Goal: Task Accomplishment & Management: Manage account settings

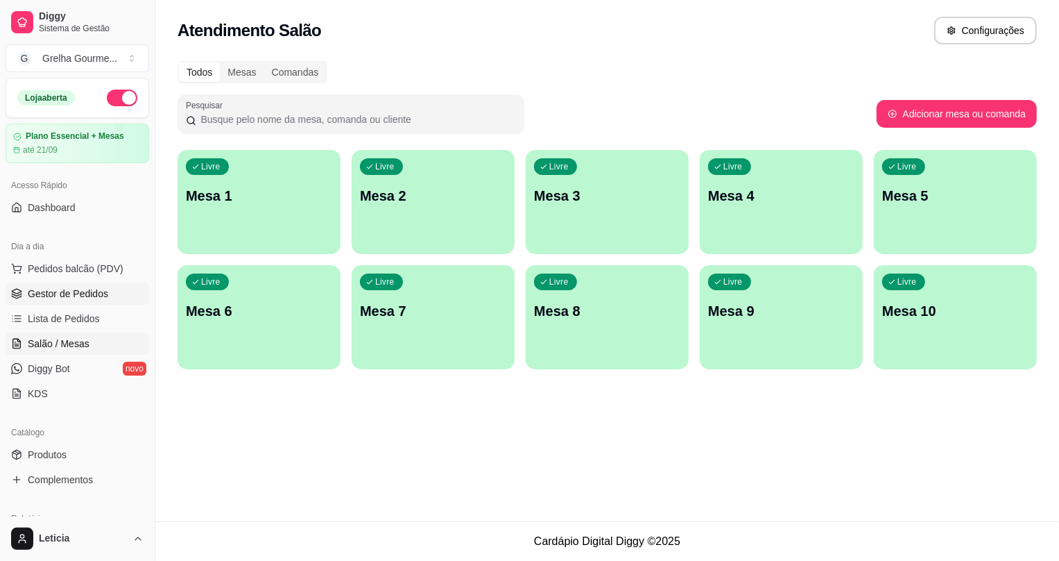
click at [40, 291] on span "Gestor de Pedidos" at bounding box center [68, 294] width 80 height 14
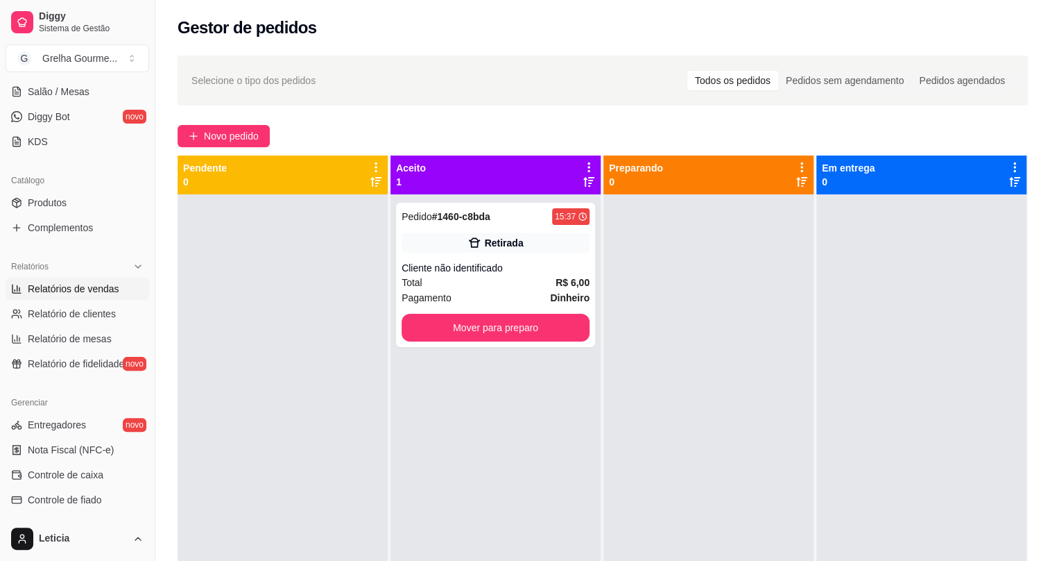
scroll to position [126, 0]
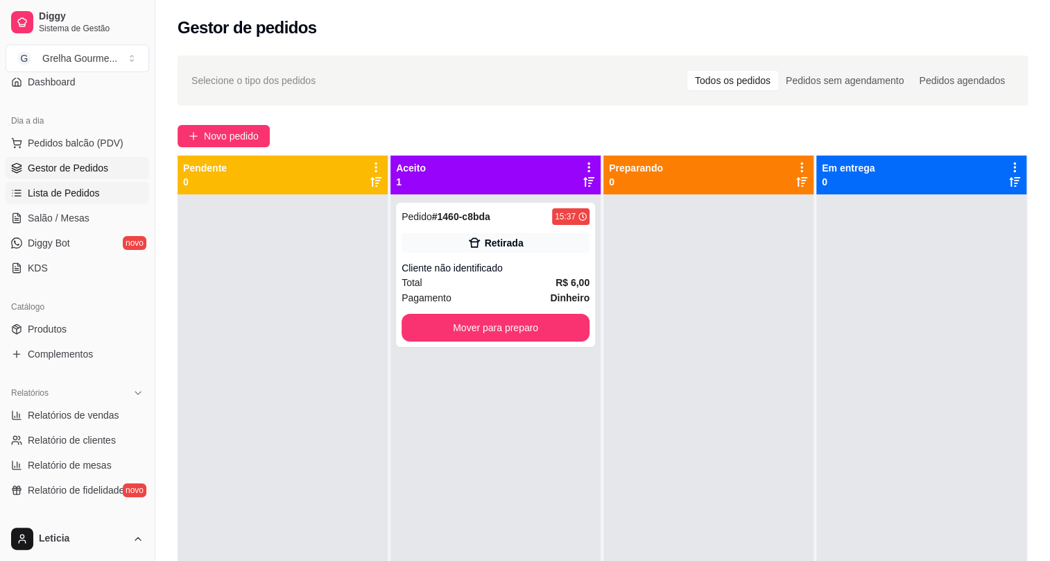
click at [111, 187] on link "Lista de Pedidos" at bounding box center [78, 193] width 144 height 22
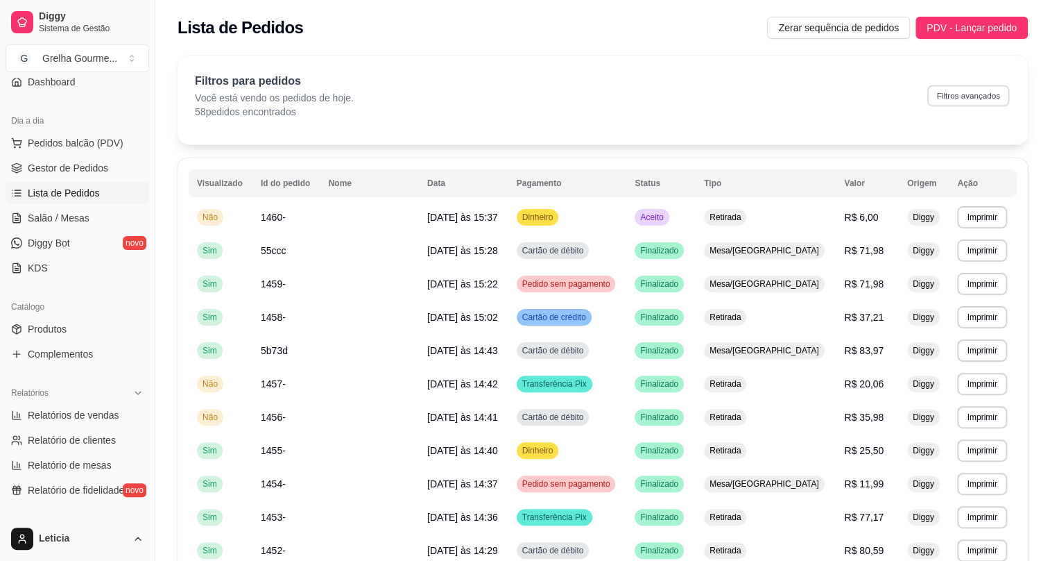
click at [980, 99] on button "Filtros avançados" at bounding box center [969, 96] width 82 height 22
select select "0"
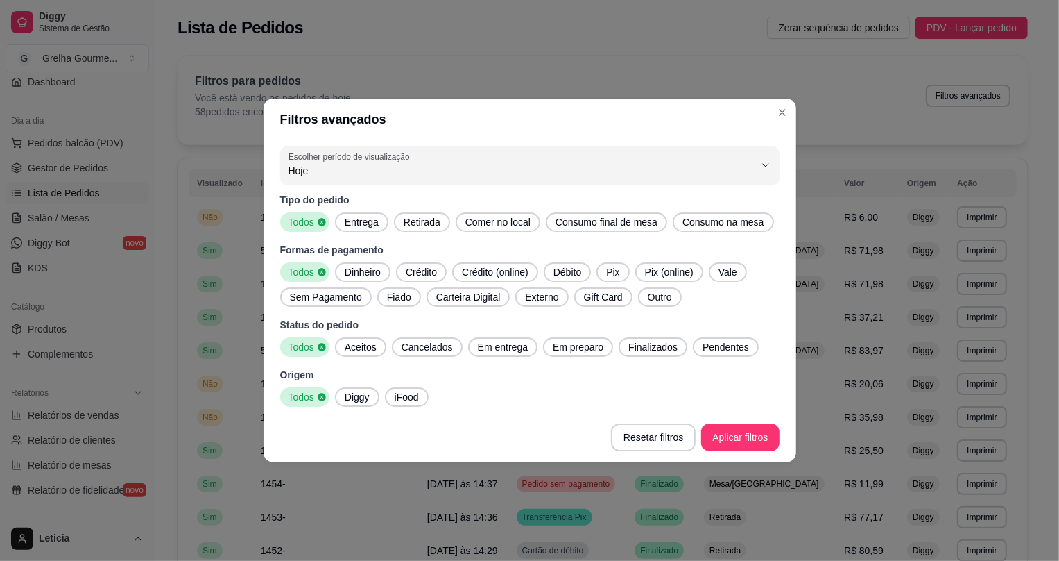
click at [350, 219] on span "Entrega" at bounding box center [361, 222] width 45 height 14
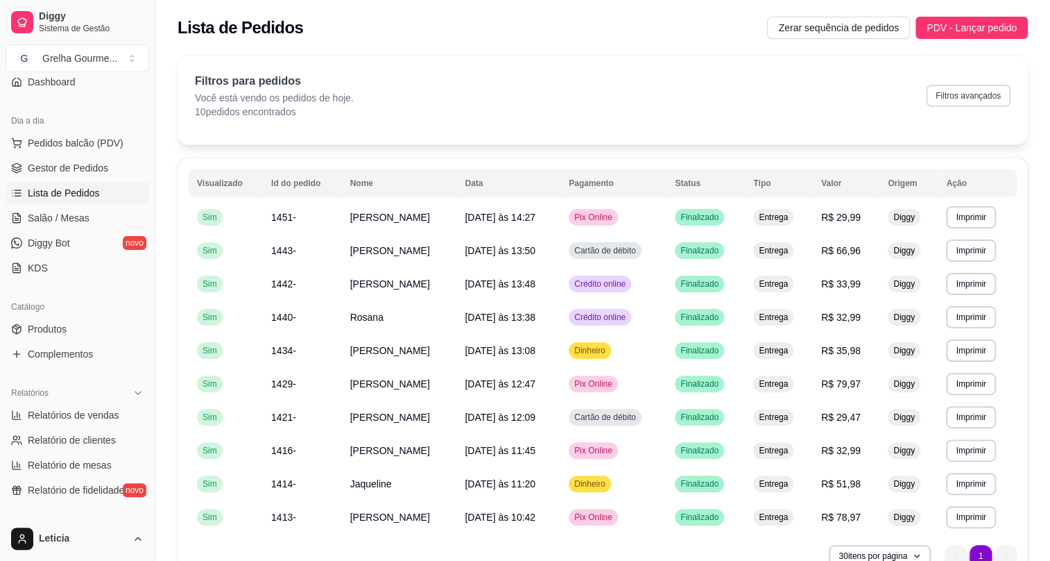
click at [953, 104] on button "Filtros avançados" at bounding box center [968, 96] width 85 height 22
select select "0"
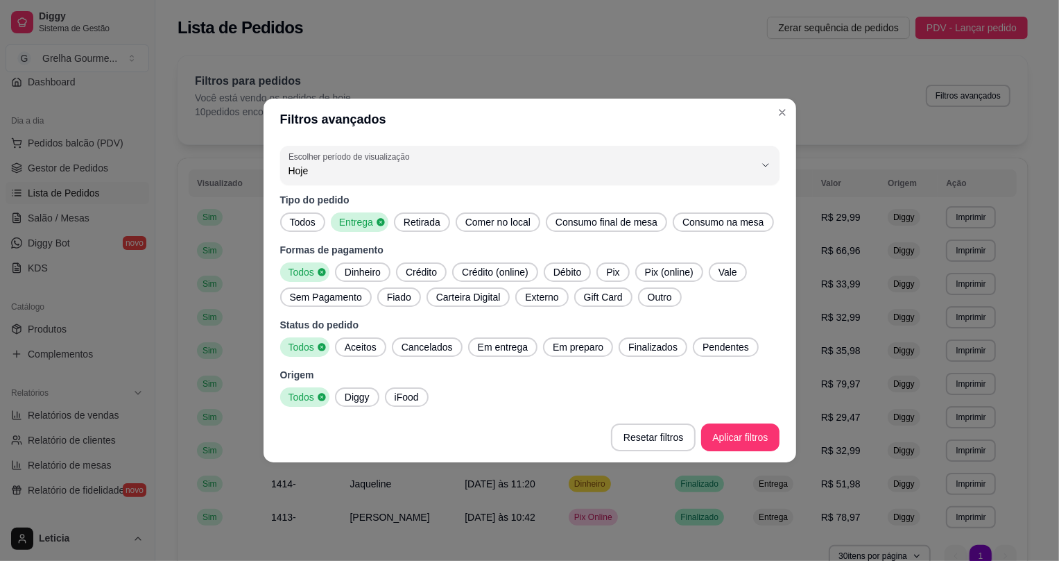
drag, startPoint x: 300, startPoint y: 219, endPoint x: 414, endPoint y: 274, distance: 126.9
click at [302, 220] on span "Todos" at bounding box center [302, 222] width 37 height 14
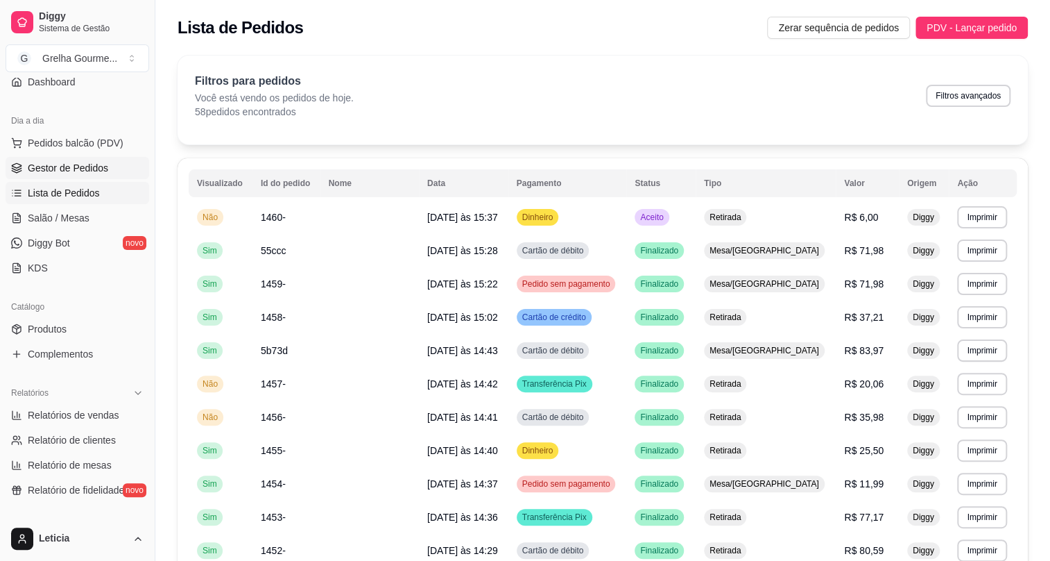
click at [59, 171] on span "Gestor de Pedidos" at bounding box center [68, 168] width 80 height 14
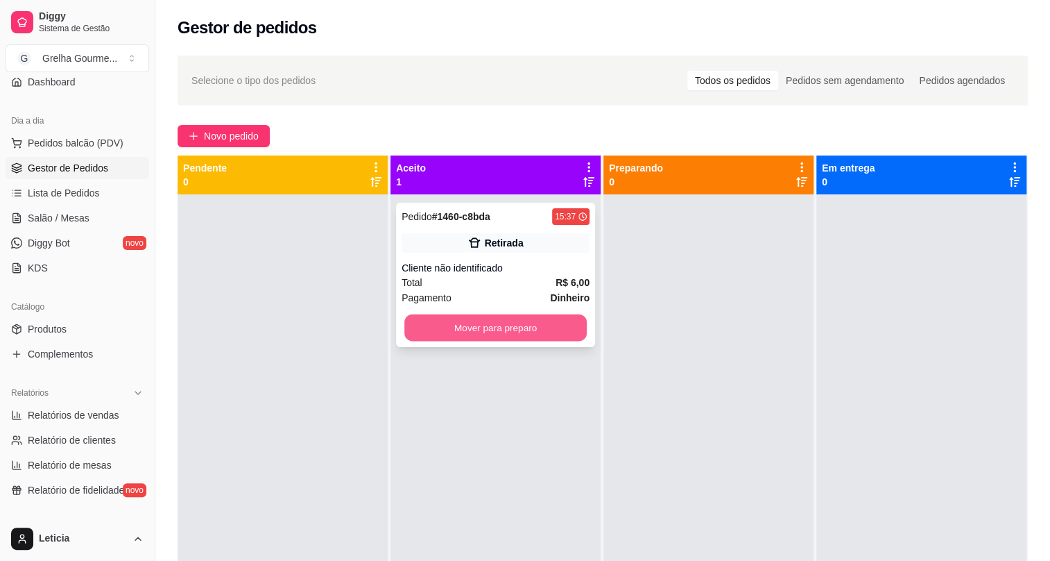
click at [523, 332] on button "Mover para preparo" at bounding box center [495, 327] width 182 height 27
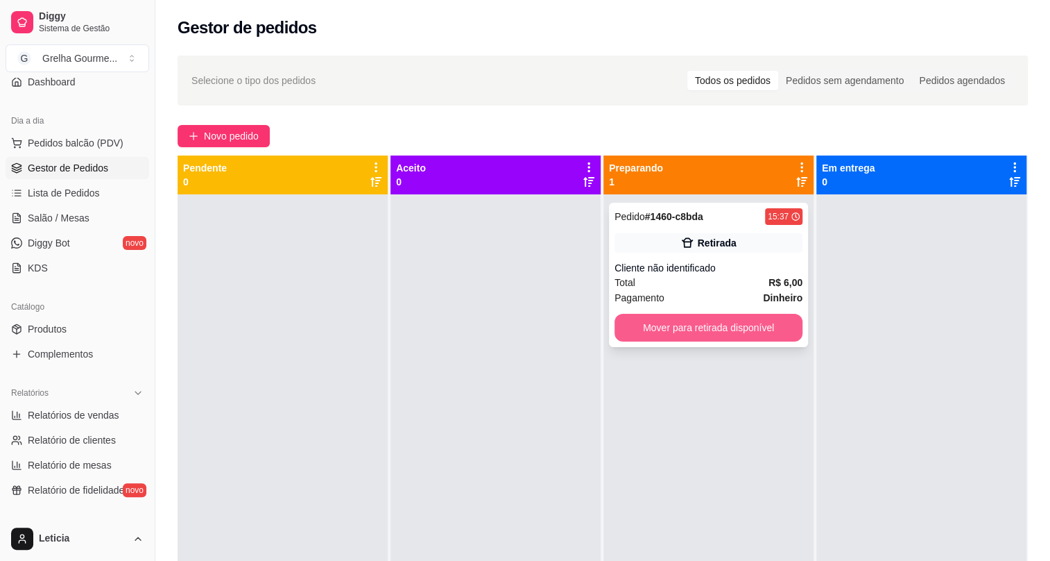
click at [631, 326] on button "Mover para retirada disponível" at bounding box center [709, 328] width 188 height 28
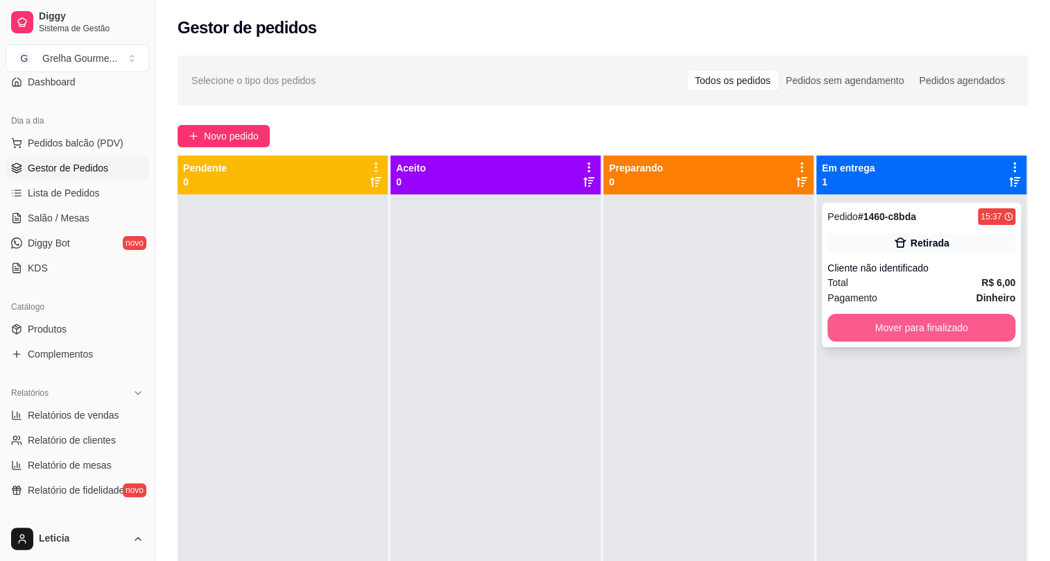
click at [851, 322] on button "Mover para finalizado" at bounding box center [922, 328] width 188 height 28
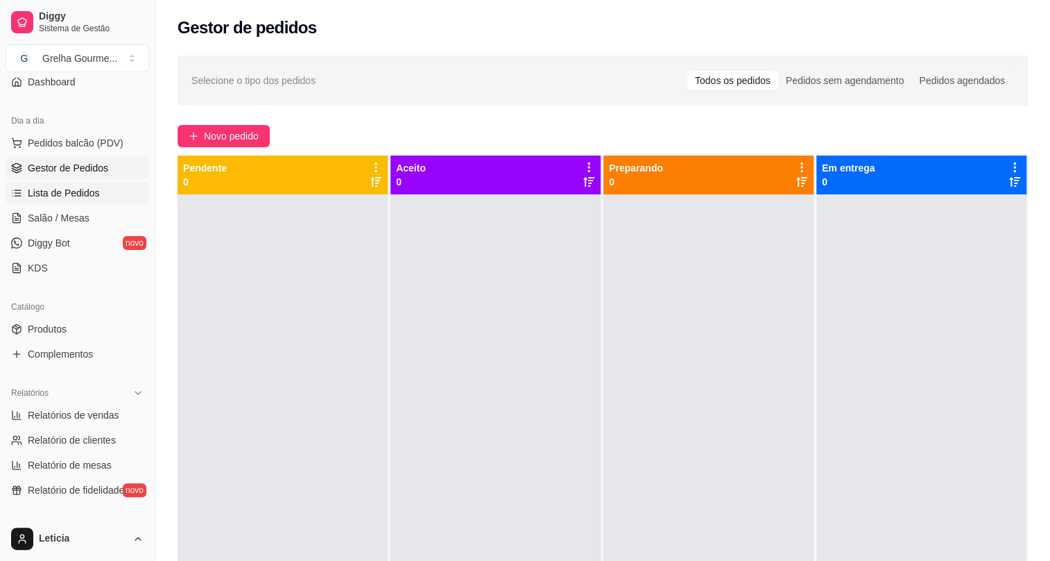
click at [76, 194] on span "Lista de Pedidos" at bounding box center [64, 193] width 72 height 14
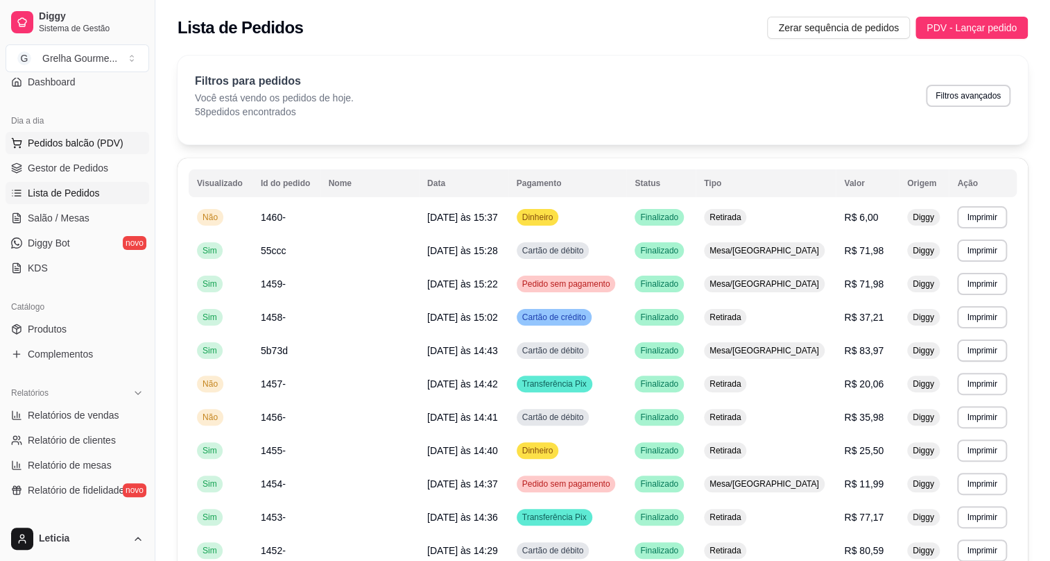
click at [74, 137] on span "Pedidos balcão (PDV)" at bounding box center [76, 143] width 96 height 14
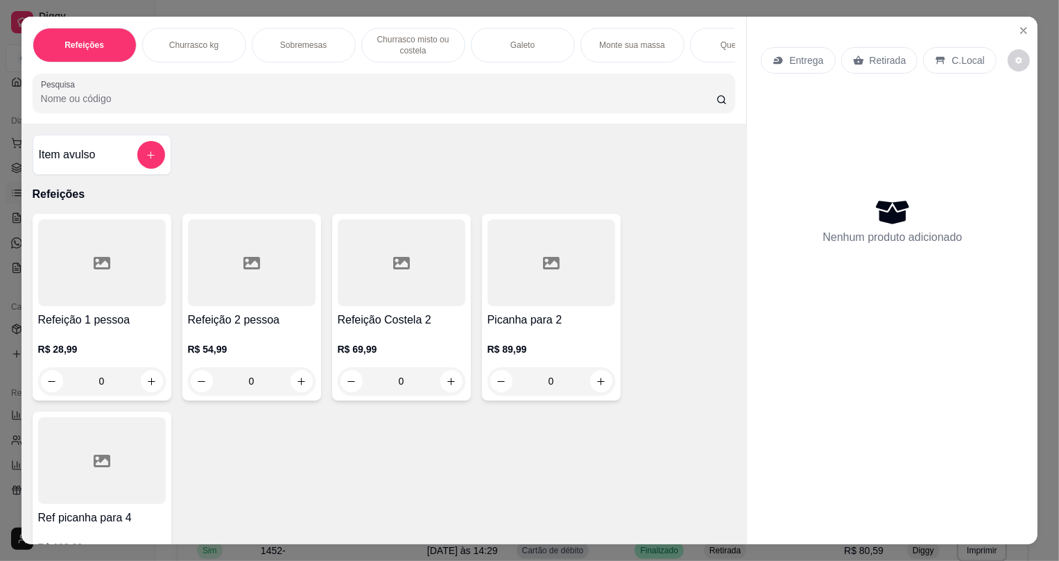
click at [121, 169] on div "Item avulso" at bounding box center [102, 155] width 126 height 28
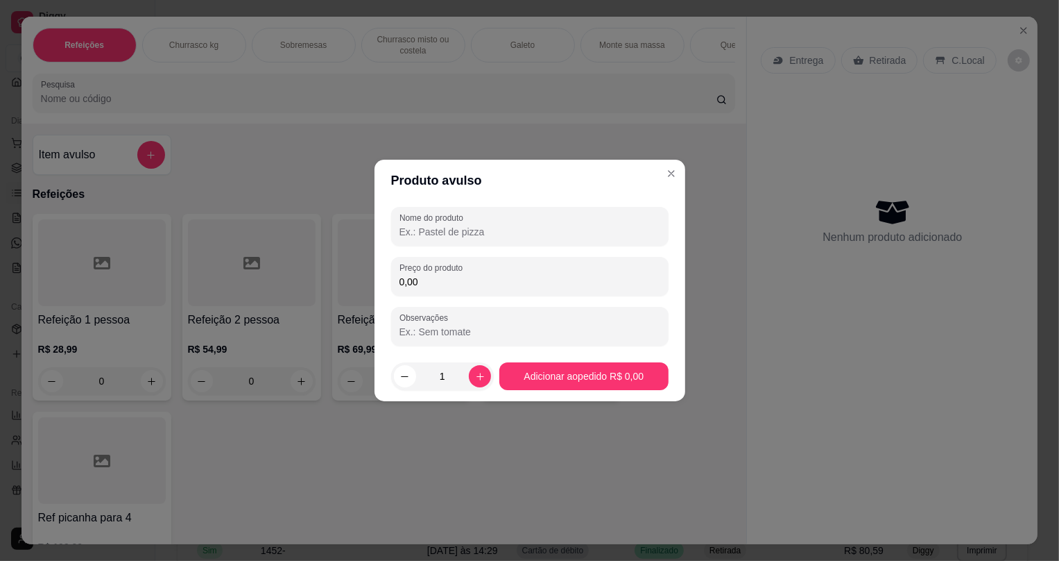
click at [457, 228] on input "Nome do produto" at bounding box center [530, 232] width 261 height 14
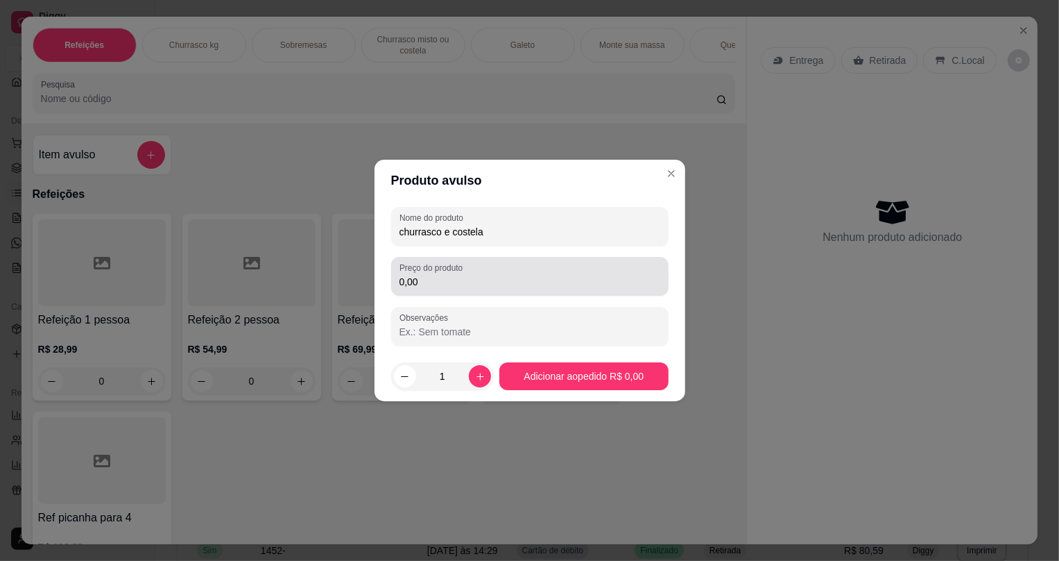
type input "churrasco e costela"
click at [459, 287] on input "0,00" at bounding box center [530, 282] width 261 height 14
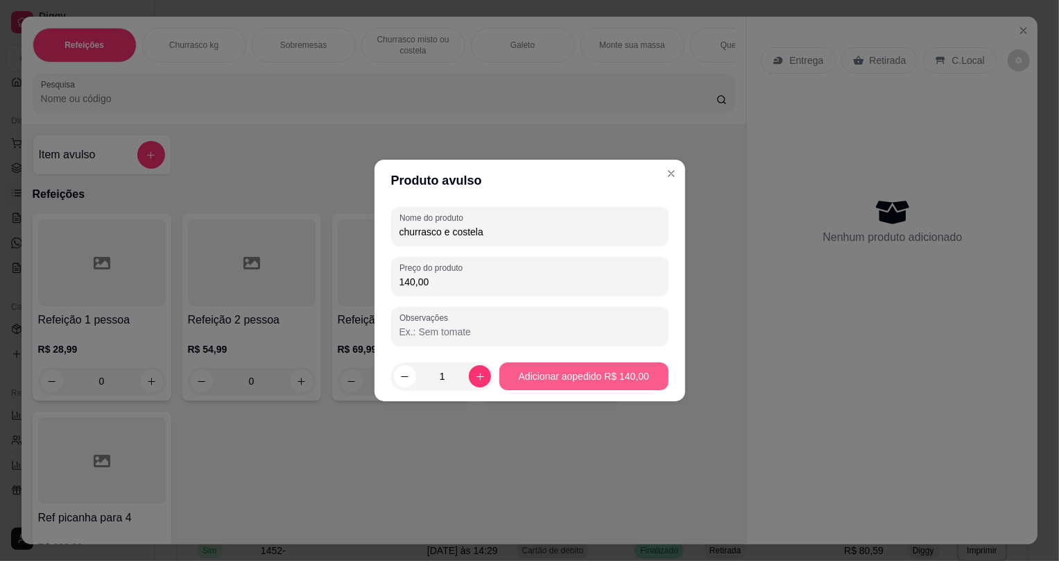
type input "140,00"
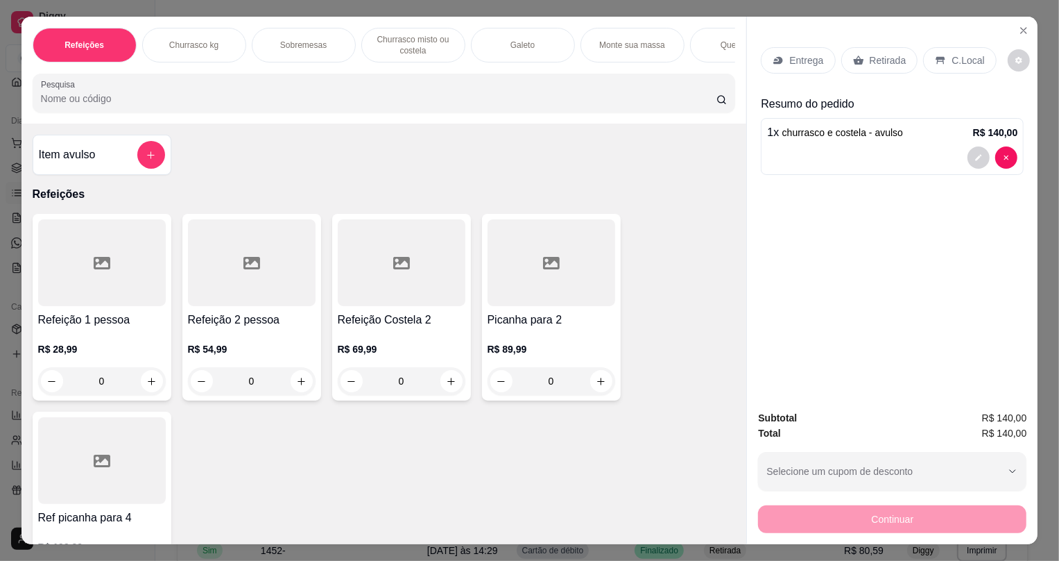
click at [883, 53] on p "Retirada" at bounding box center [888, 60] width 37 height 14
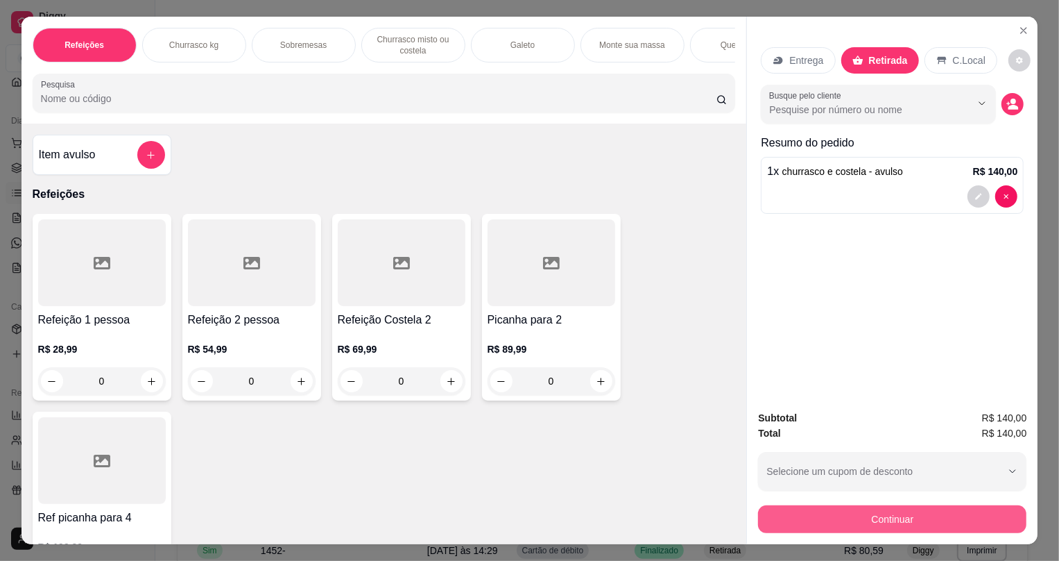
click at [921, 526] on button "Continuar" at bounding box center [892, 519] width 269 height 28
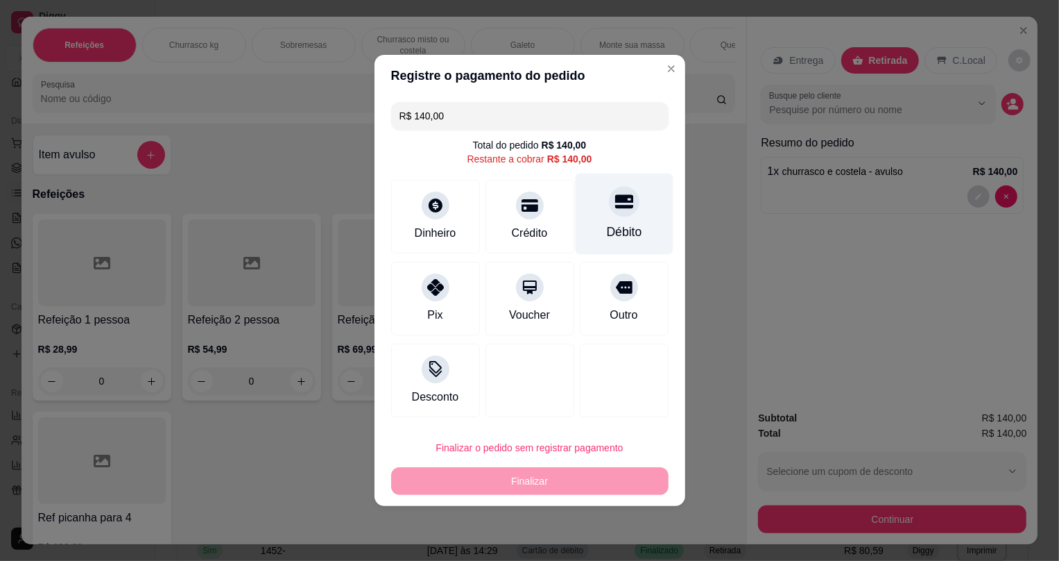
click at [604, 214] on div "Débito" at bounding box center [624, 213] width 98 height 81
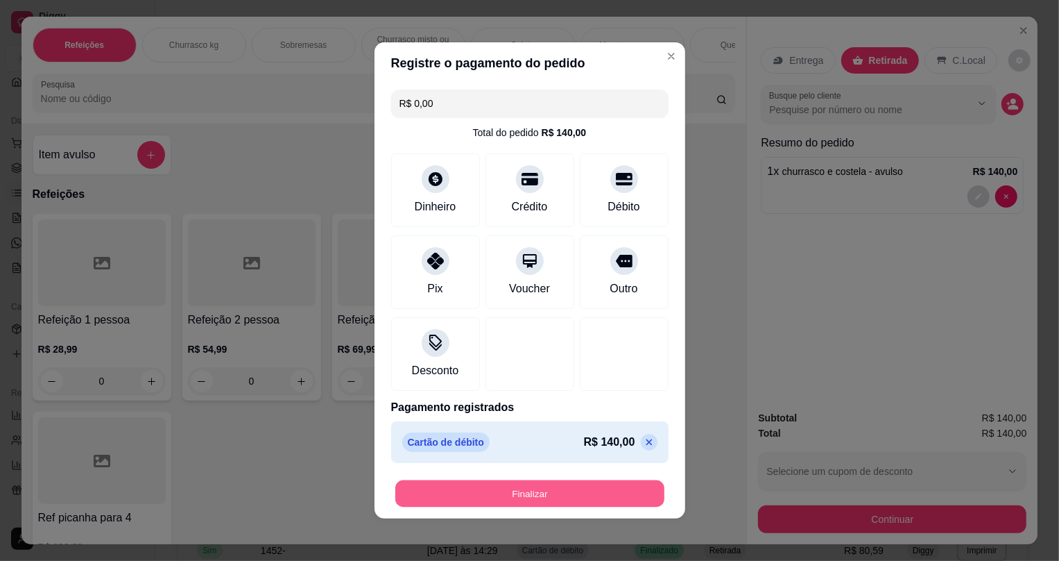
click at [533, 488] on button "Finalizar" at bounding box center [529, 493] width 269 height 27
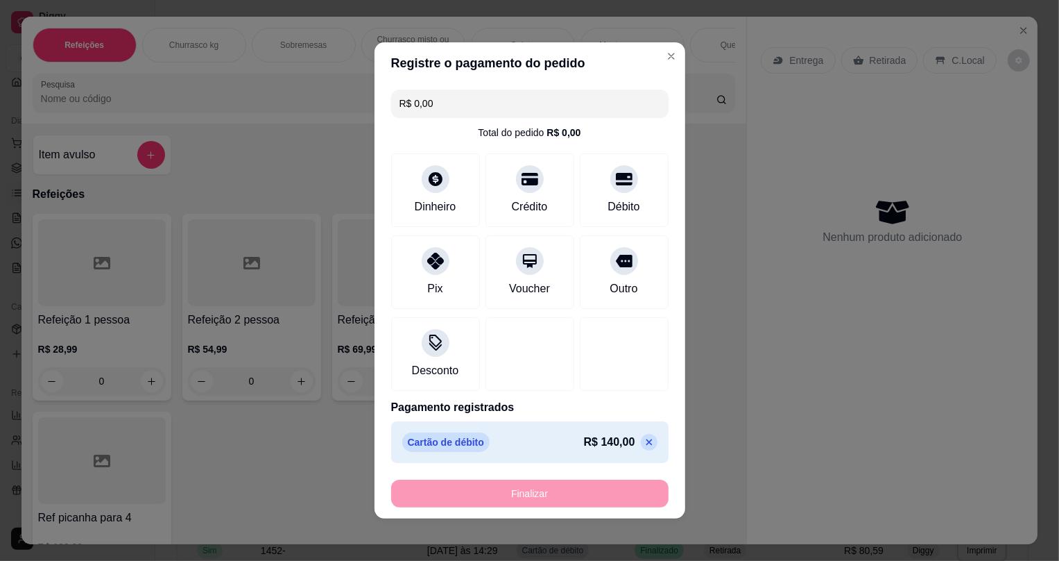
type input "-R$ 140,00"
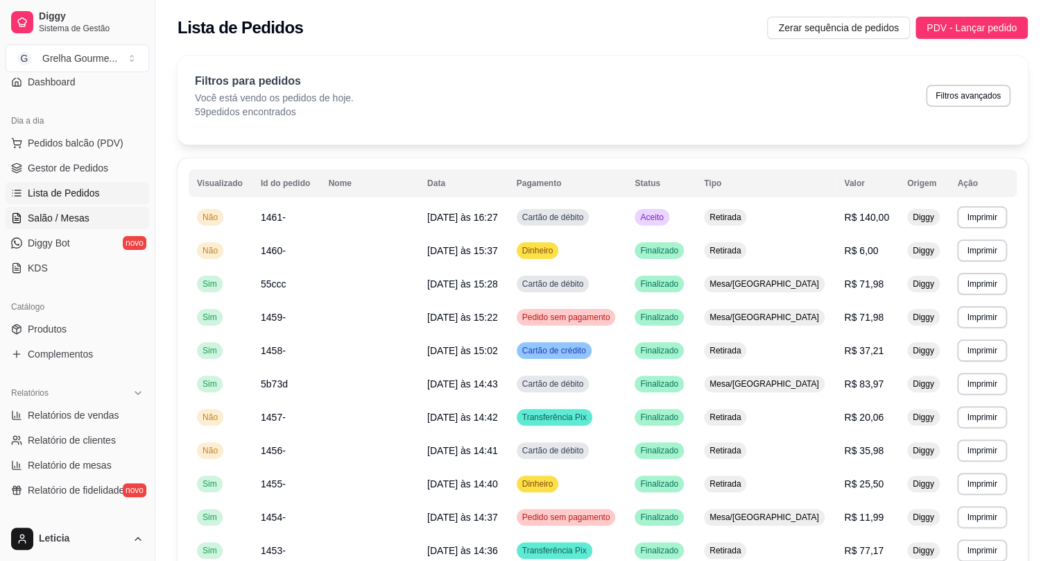
click at [73, 218] on span "Salão / Mesas" at bounding box center [59, 218] width 62 height 14
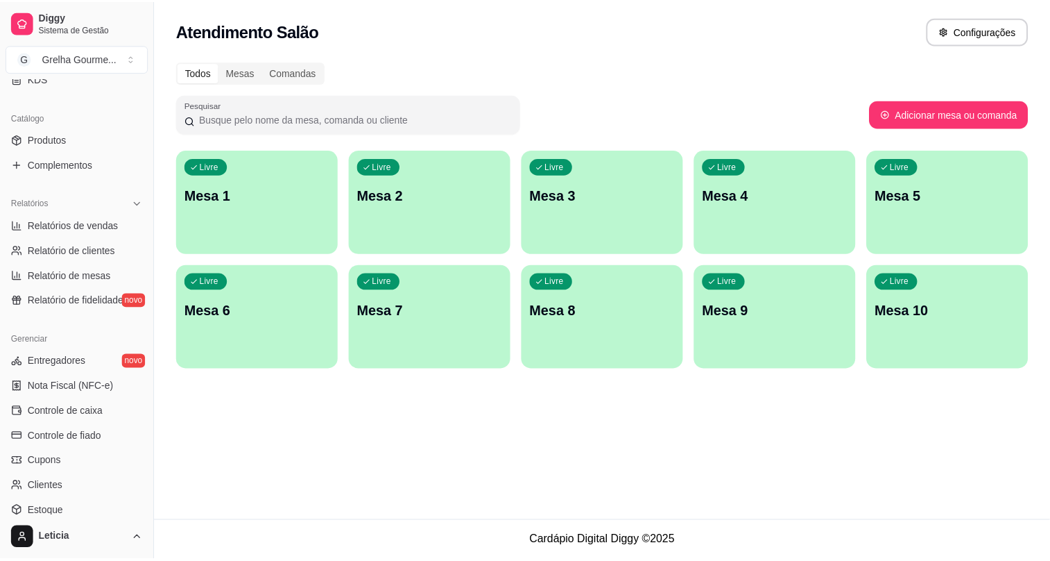
scroll to position [378, 0]
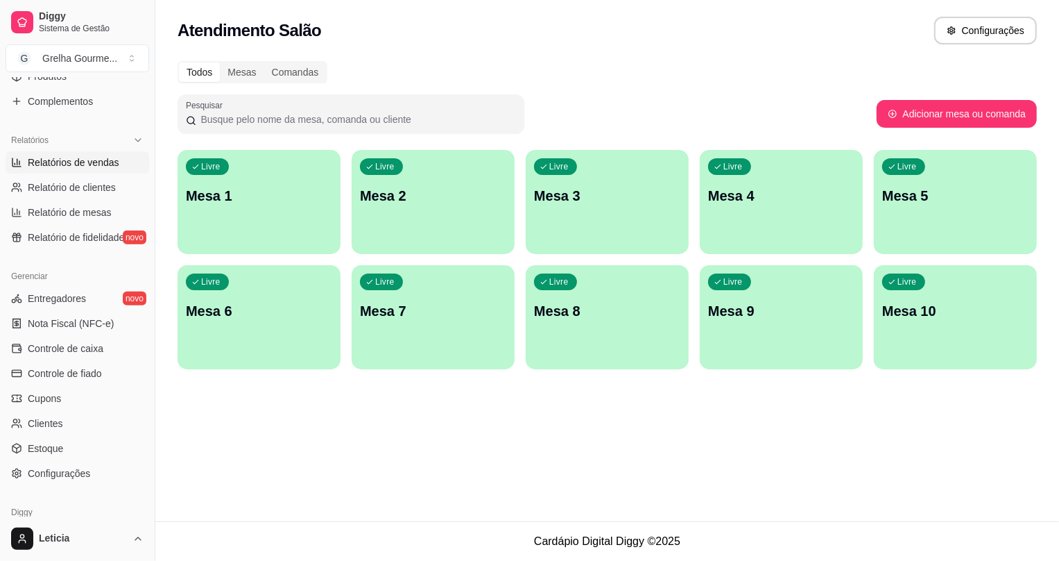
click at [65, 157] on span "Relatórios de vendas" at bounding box center [74, 162] width 92 height 14
select select "ALL"
select select "0"
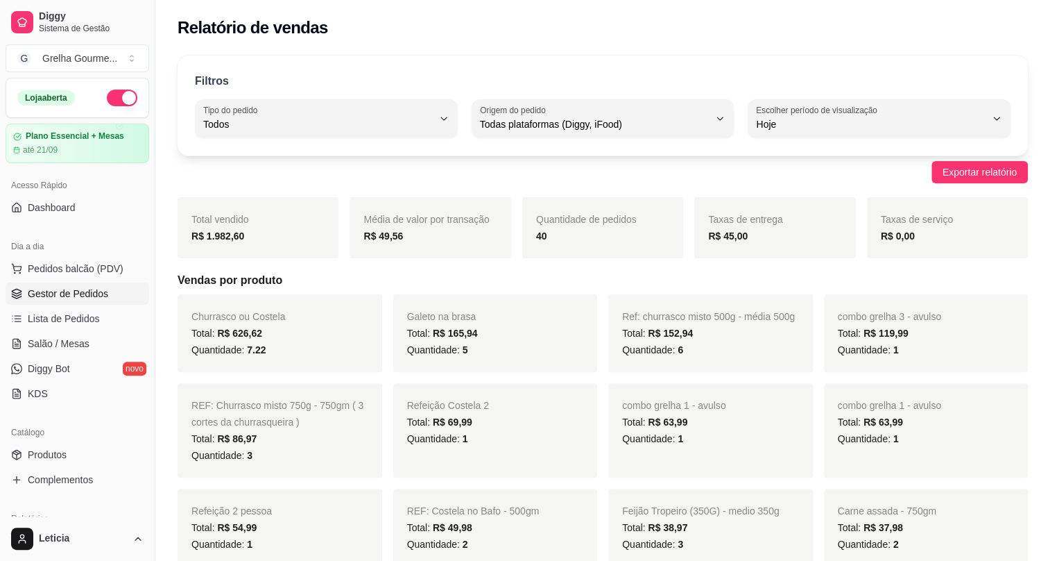
click at [49, 291] on span "Gestor de Pedidos" at bounding box center [68, 294] width 80 height 14
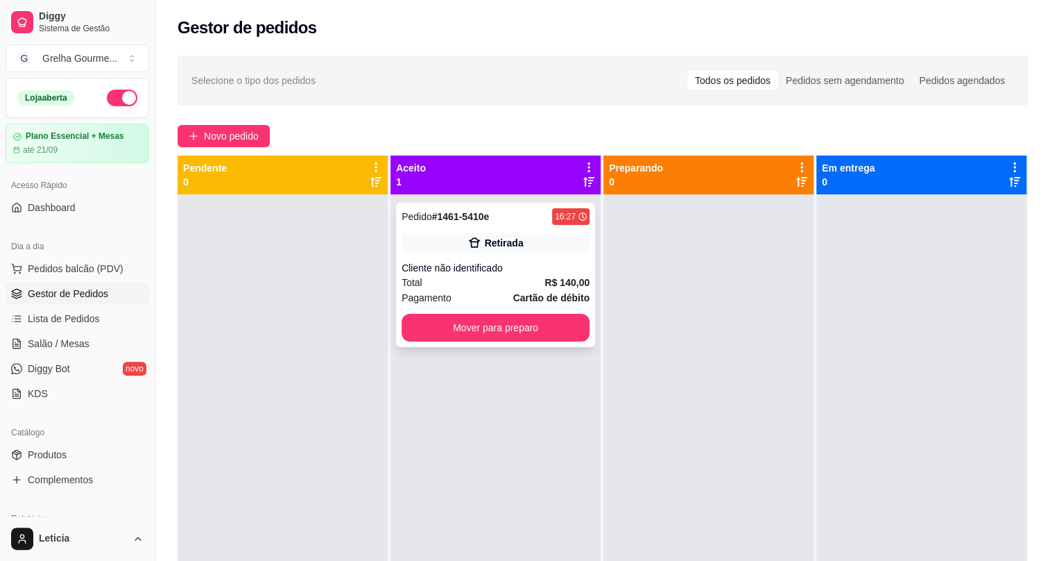
click at [424, 282] on div "Total R$ 140,00" at bounding box center [496, 282] width 188 height 15
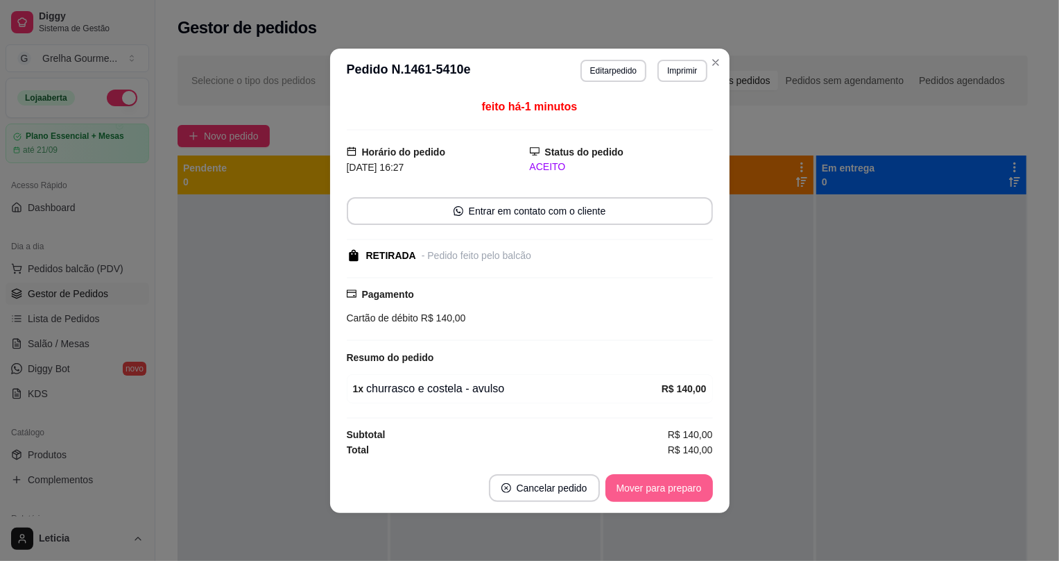
click at [647, 497] on button "Mover para preparo" at bounding box center [660, 488] width 108 height 28
click at [648, 493] on div "Mover para preparo" at bounding box center [649, 488] width 127 height 28
click at [649, 493] on div "Mover para preparo" at bounding box center [649, 488] width 127 height 28
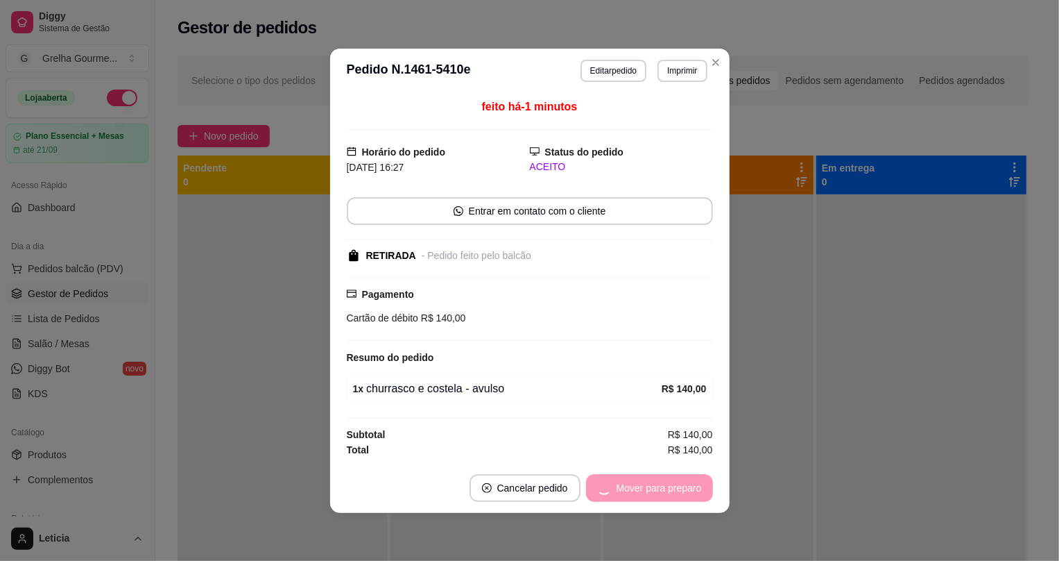
click at [649, 493] on div "Mover para preparo" at bounding box center [649, 488] width 127 height 28
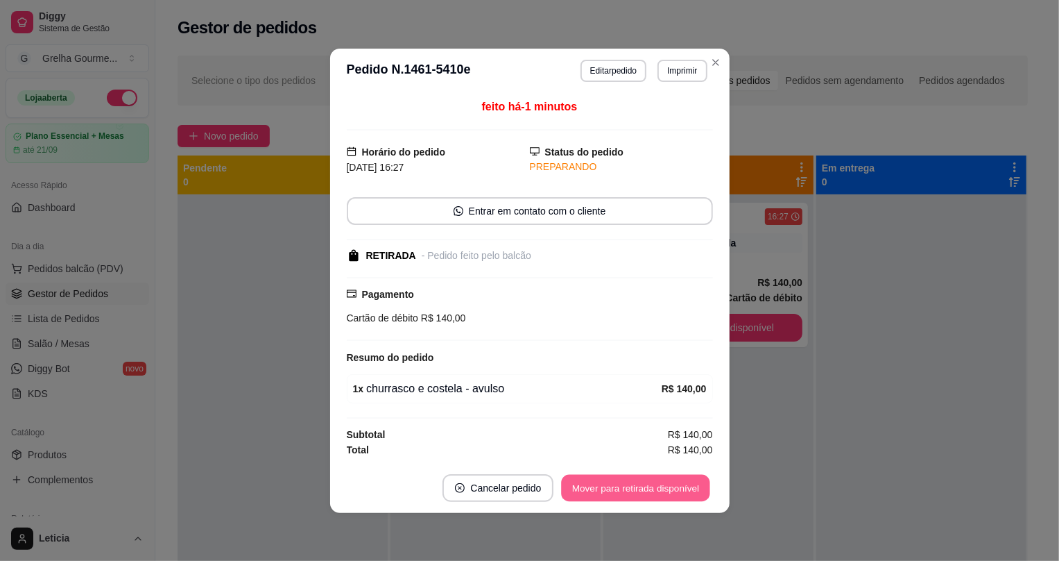
click at [620, 486] on button "Mover para retirada disponível" at bounding box center [636, 487] width 148 height 27
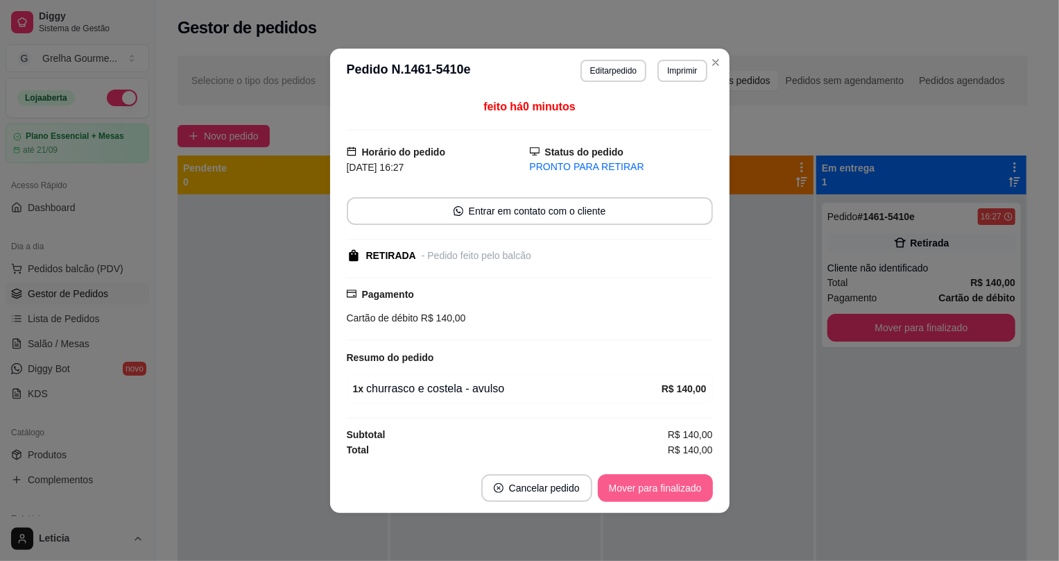
click at [620, 486] on button "Mover para finalizado" at bounding box center [655, 488] width 115 height 28
